Goal: Transaction & Acquisition: Purchase product/service

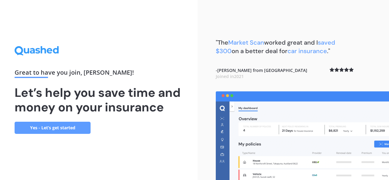
click at [67, 125] on link "Yes - Let’s get started" at bounding box center [53, 128] width 76 height 12
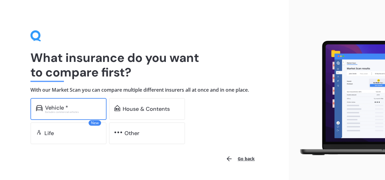
click at [65, 111] on div "Excludes commercial vehicles" at bounding box center [73, 112] width 56 height 2
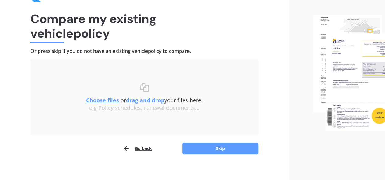
scroll to position [44, 0]
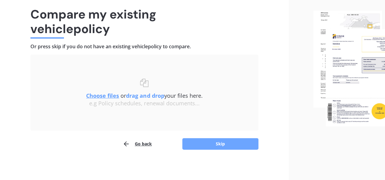
click at [233, 141] on button "Skip" at bounding box center [220, 144] width 76 height 12
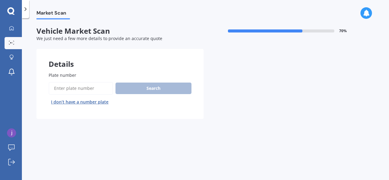
click at [89, 91] on input "Plate number" at bounding box center [81, 88] width 65 height 13
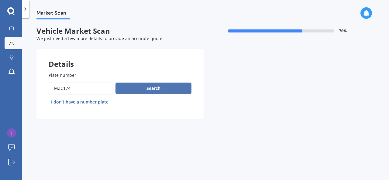
type input "mzc174"
click at [156, 89] on button "Search" at bounding box center [154, 89] width 76 height 12
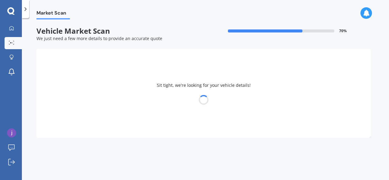
select select "LEXUS"
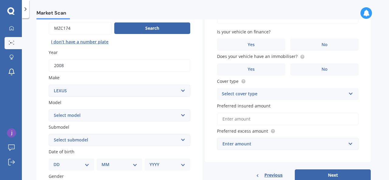
scroll to position [61, 0]
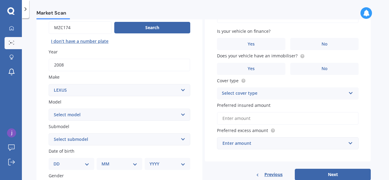
click at [148, 115] on select "Select model AS 460 CT 200 ES 300 ES 350 GS 250 GS 300 GS 350 GS 430 GS 450 GS …" at bounding box center [120, 115] width 142 height 12
select select "GS 350"
click at [49, 109] on select "Select model AS 460 CT 200 ES 300 ES 350 GS 250 GS 300 GS 350 GS 430 GS 450 GS …" at bounding box center [120, 115] width 142 height 12
click at [134, 139] on select "Select submodel F Sport Limited" at bounding box center [120, 140] width 142 height 12
click at [153, 126] on label "Submodel" at bounding box center [118, 127] width 139 height 6
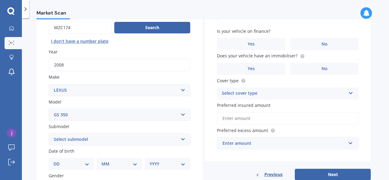
click at [153, 134] on select "Select submodel F Sport Limited" at bounding box center [120, 140] width 142 height 12
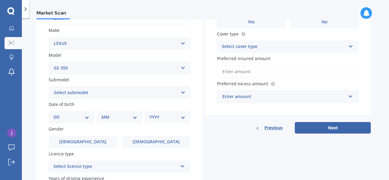
scroll to position [122, 0]
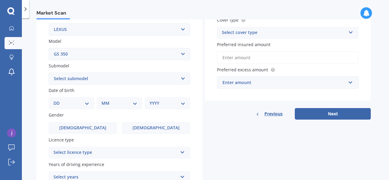
click at [182, 77] on select "Select submodel F Sport Limited" at bounding box center [120, 79] width 142 height 12
click at [86, 104] on select "DD 01 02 03 04 05 06 07 08 09 10 11 12 13 14 15 16 17 18 19 20 21 22 23 24 25 2…" at bounding box center [72, 103] width 36 height 7
select select "04"
click at [58, 101] on select "DD 01 02 03 04 05 06 07 08 09 10 11 12 13 14 15 16 17 18 19 20 21 22 23 24 25 2…" at bounding box center [72, 103] width 36 height 7
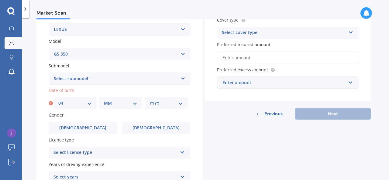
click at [129, 103] on select "MM 01 02 03 04 05 06 07 08 09 10 11 12" at bounding box center [120, 103] width 33 height 7
select select "11"
click at [104, 101] on select "MM 01 02 03 04 05 06 07 08 09 10 11 12" at bounding box center [120, 103] width 33 height 7
click at [173, 102] on select "YYYY 2025 2024 2023 2022 2021 2020 2019 2018 2017 2016 2015 2014 2013 2012 2011…" at bounding box center [166, 103] width 33 height 7
select select "1963"
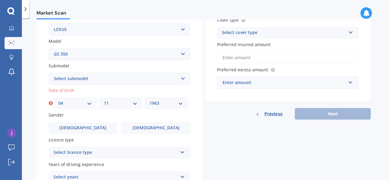
click at [150, 101] on select "YYYY 2025 2024 2023 2022 2021 2020 2019 2018 2017 2016 2015 2014 2013 2012 2011…" at bounding box center [166, 103] width 33 height 7
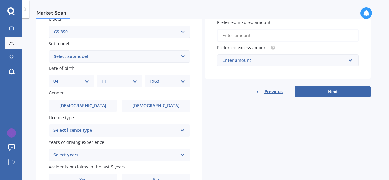
scroll to position [152, 0]
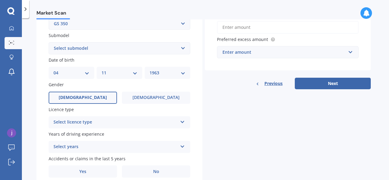
click at [88, 98] on span "Male" at bounding box center [83, 97] width 48 height 5
click at [0, 0] on input "Male" at bounding box center [0, 0] width 0 height 0
click at [125, 124] on div "Select licence type" at bounding box center [116, 122] width 124 height 7
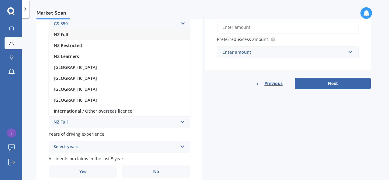
click at [106, 37] on div "NZ Full" at bounding box center [119, 34] width 141 height 11
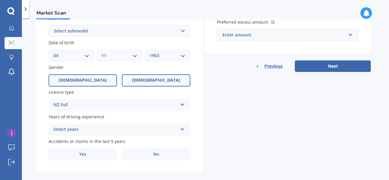
scroll to position [179, 0]
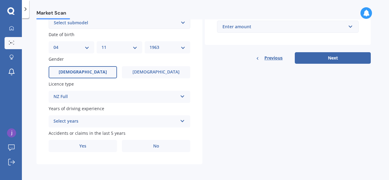
click at [142, 121] on div "Select years" at bounding box center [116, 121] width 124 height 7
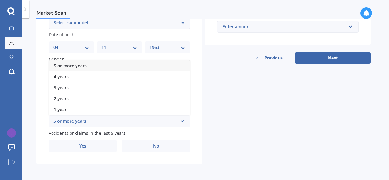
click at [103, 65] on div "5 or more years" at bounding box center [119, 66] width 141 height 11
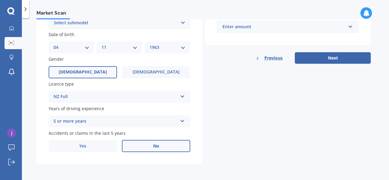
click at [162, 145] on label "No" at bounding box center [156, 146] width 68 height 12
click at [0, 0] on input "No" at bounding box center [0, 0] width 0 height 0
click at [351, 26] on input "text" at bounding box center [286, 27] width 136 height 12
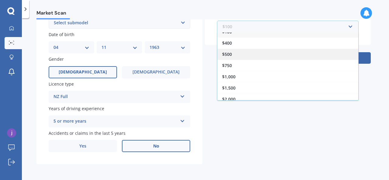
scroll to position [10, 0]
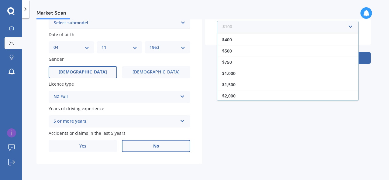
click at [304, 28] on input "text" at bounding box center [286, 27] width 136 height 12
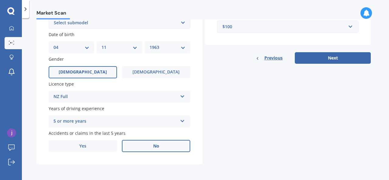
click at [307, 128] on div "Details Plate number Search I don’t have a number plate Year 2008 Make Select m…" at bounding box center [204, 18] width 335 height 294
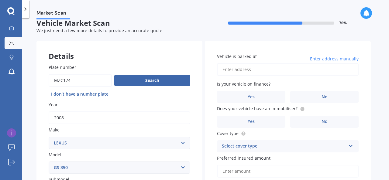
scroll to position [0, 0]
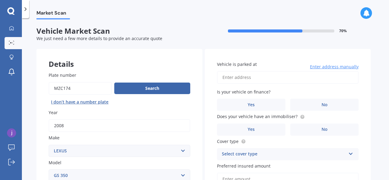
click at [305, 79] on input "Vehicle is parked at" at bounding box center [288, 77] width 142 height 13
type input "1/10 Manuka road glenfieldAuckland 0629"
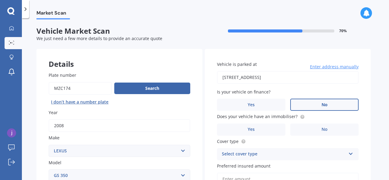
click at [324, 103] on span "No" at bounding box center [325, 105] width 6 height 5
click at [0, 0] on input "No" at bounding box center [0, 0] width 0 height 0
click at [259, 126] on label "Yes" at bounding box center [251, 130] width 68 height 12
click at [0, 0] on input "Yes" at bounding box center [0, 0] width 0 height 0
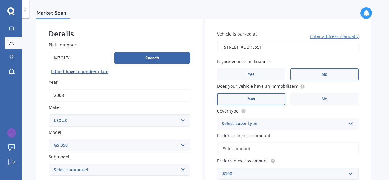
click at [259, 125] on div "Select cover type" at bounding box center [284, 123] width 124 height 7
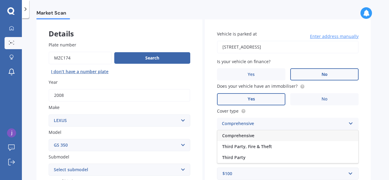
click at [264, 134] on div "Comprehensive" at bounding box center [288, 136] width 141 height 11
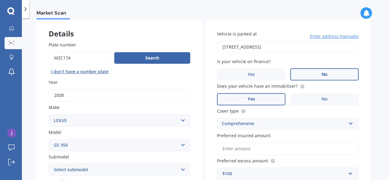
scroll to position [61, 0]
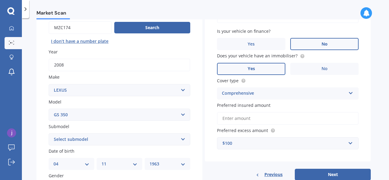
click at [266, 117] on input "Preferred insured amount" at bounding box center [288, 118] width 142 height 13
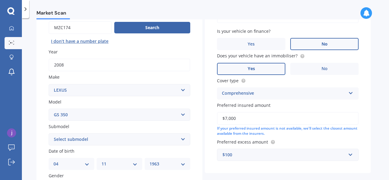
type input "$7,000"
click at [280, 154] on div "$100" at bounding box center [285, 155] width 124 height 7
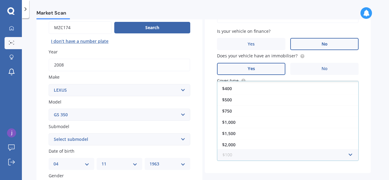
scroll to position [0, 0]
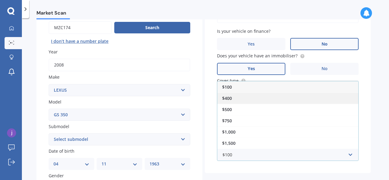
click at [260, 93] on div "$400" at bounding box center [288, 98] width 141 height 11
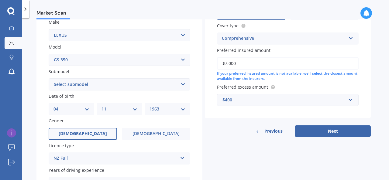
scroll to position [152, 0]
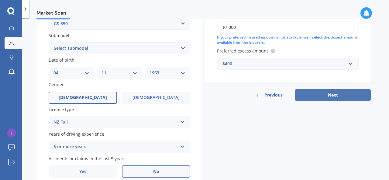
click at [344, 96] on button "Next" at bounding box center [333, 95] width 76 height 12
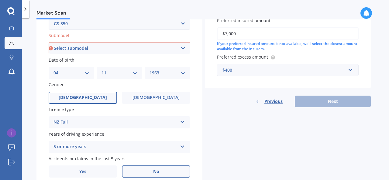
click at [181, 48] on select "Select submodel F Sport Limited" at bounding box center [120, 48] width 142 height 12
select select "LIMITED"
click at [49, 43] on select "Select submodel F Sport Limited" at bounding box center [120, 48] width 142 height 12
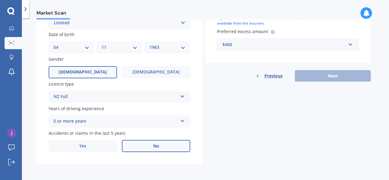
scroll to position [0, 0]
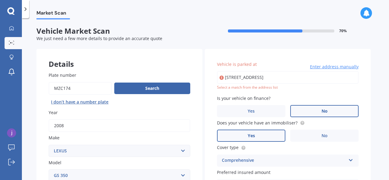
drag, startPoint x: 310, startPoint y: 78, endPoint x: 263, endPoint y: 78, distance: 47.5
click at [263, 78] on input "1/10 Manuka road glenfieldAuckland 0629" at bounding box center [288, 77] width 142 height 13
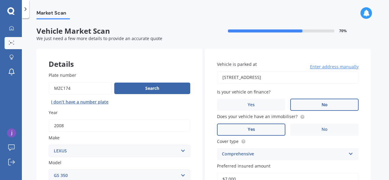
click at [291, 78] on input "1/10 Manuka Street, Matamata 3400" at bounding box center [288, 77] width 142 height 13
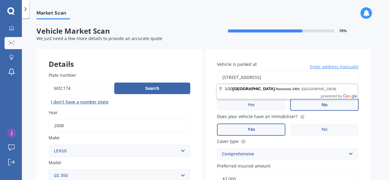
drag, startPoint x: 263, startPoint y: 78, endPoint x: 319, endPoint y: 78, distance: 56.0
click at [319, 78] on input "1/10 Manuka Street, Matamata 3400" at bounding box center [288, 77] width 142 height 13
drag, startPoint x: 326, startPoint y: 78, endPoint x: 262, endPoint y: 78, distance: 64.2
click at [262, 78] on input "1/10 Manuka Road, Oneroa, Waiheke Island 1081" at bounding box center [288, 77] width 142 height 13
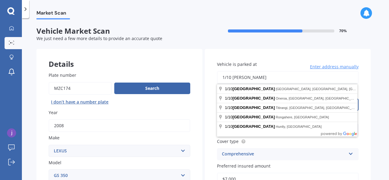
drag, startPoint x: 299, startPoint y: 75, endPoint x: 116, endPoint y: 72, distance: 183.5
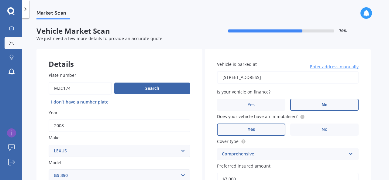
click at [374, 105] on div "Market Scan Vehicle Market Scan 70 % We just need a few more details to provide…" at bounding box center [206, 100] width 368 height 162
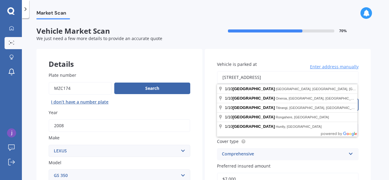
drag, startPoint x: 312, startPoint y: 75, endPoint x: 258, endPoint y: 76, distance: 54.2
click at [258, 76] on input "1/10 Manuka RoadAuckland Bayview 0629" at bounding box center [288, 77] width 142 height 13
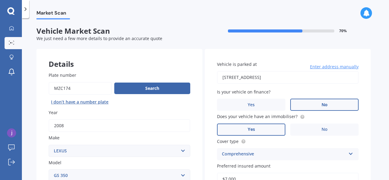
type input "1/10 Manuka Road, Bayview, Auckland 0629"
click at [312, 106] on label "No" at bounding box center [325, 105] width 68 height 12
click at [0, 0] on input "No" at bounding box center [0, 0] width 0 height 0
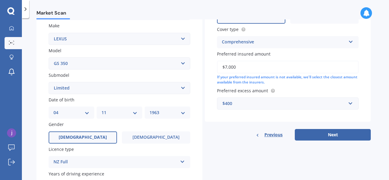
scroll to position [122, 0]
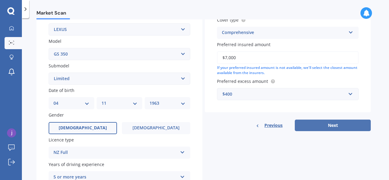
click at [322, 124] on button "Next" at bounding box center [333, 126] width 76 height 12
select select "04"
select select "11"
select select "1963"
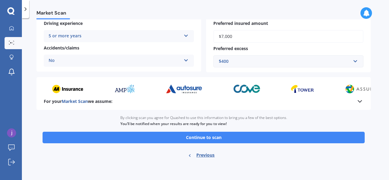
scroll to position [134, 0]
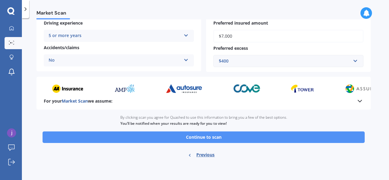
click at [239, 134] on button "Continue to scan" at bounding box center [204, 138] width 323 height 12
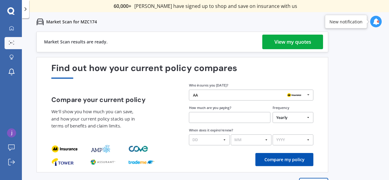
click at [281, 45] on div "View my quotes" at bounding box center [293, 42] width 37 height 15
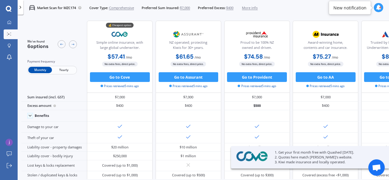
scroll to position [76, 0]
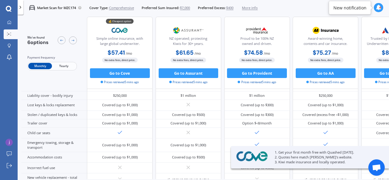
click at [62, 69] on span "Yearly" at bounding box center [64, 66] width 24 height 6
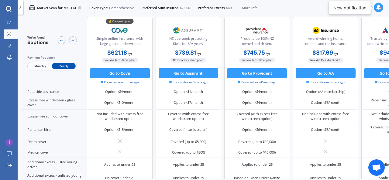
scroll to position [228, 0]
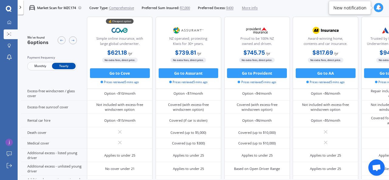
click at [39, 67] on span "Monthly" at bounding box center [40, 66] width 24 height 6
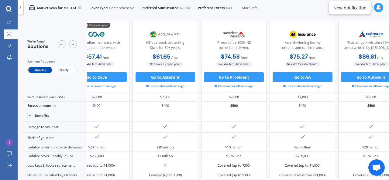
scroll to position [0, 0]
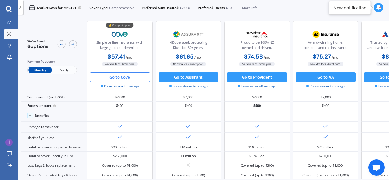
click at [116, 78] on button "Go to Cove" at bounding box center [120, 77] width 60 height 10
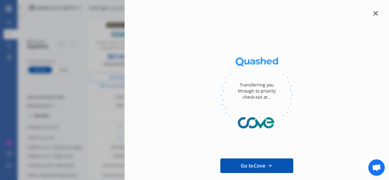
click at [374, 12] on icon at bounding box center [376, 13] width 5 height 5
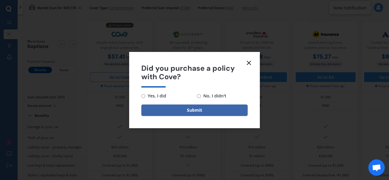
click at [248, 61] on line at bounding box center [249, 63] width 4 height 4
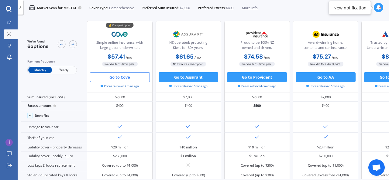
click at [65, 70] on span "Yearly" at bounding box center [64, 70] width 24 height 6
